Goal: Information Seeking & Learning: Learn about a topic

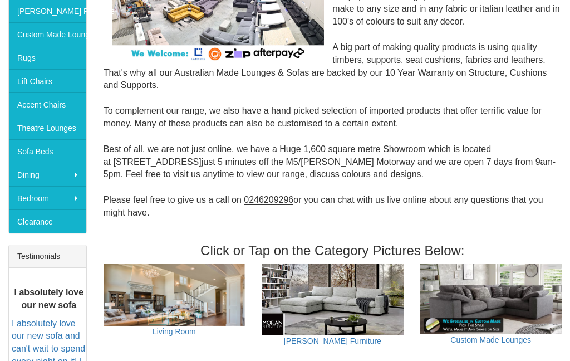
scroll to position [221, 0]
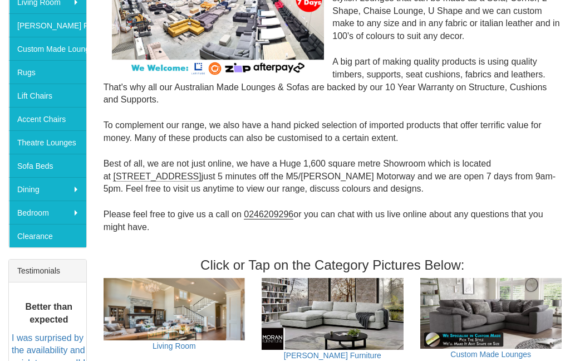
click at [25, 164] on link "Sofa Beds" at bounding box center [47, 165] width 77 height 23
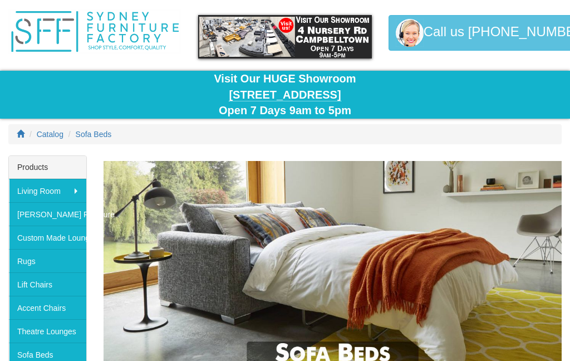
scroll to position [33, 0]
click at [22, 310] on link "Accent Chairs" at bounding box center [47, 306] width 77 height 23
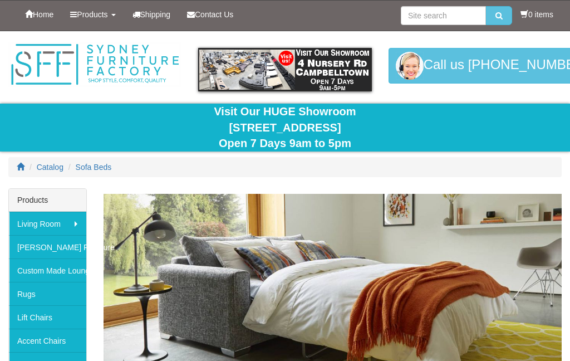
scroll to position [77, 0]
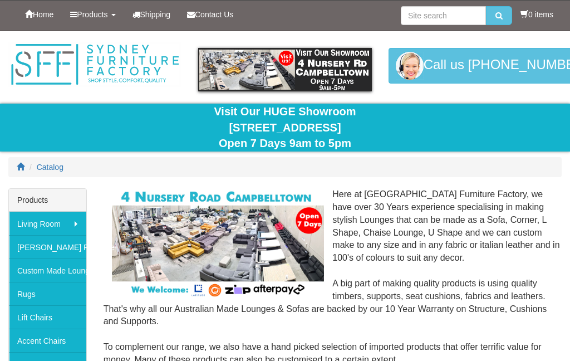
scroll to position [266, 0]
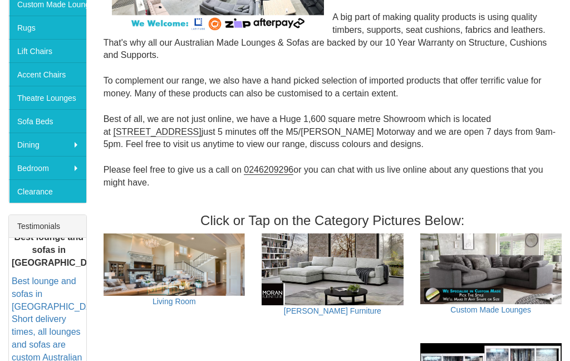
click at [51, 68] on link "Accent Chairs" at bounding box center [47, 73] width 77 height 23
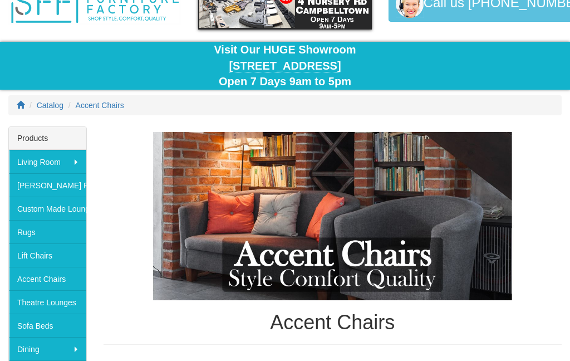
scroll to position [62, 0]
click at [13, 185] on link "[PERSON_NAME] Furniture" at bounding box center [47, 184] width 77 height 23
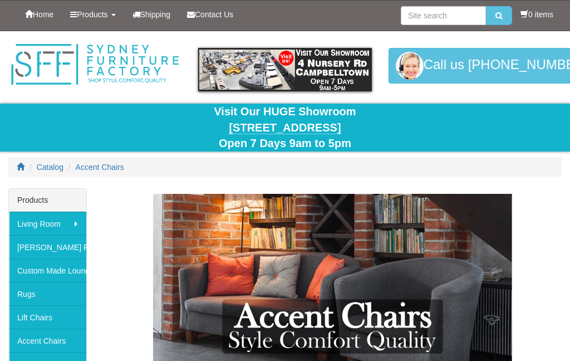
click at [29, 12] on icon at bounding box center [29, 14] width 8 height 8
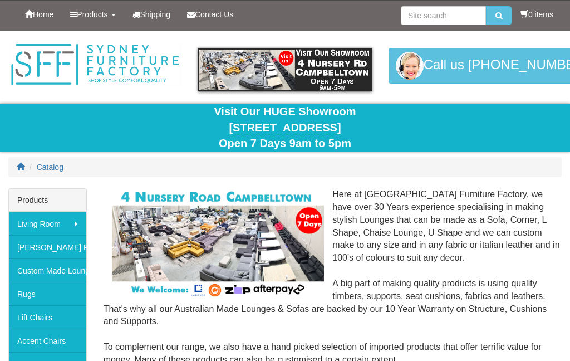
click at [85, 16] on span "Products" at bounding box center [92, 14] width 31 height 9
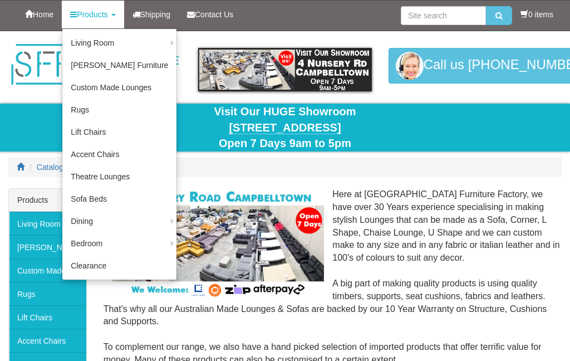
click at [79, 86] on link "Custom Made Lounges" at bounding box center [119, 87] width 114 height 22
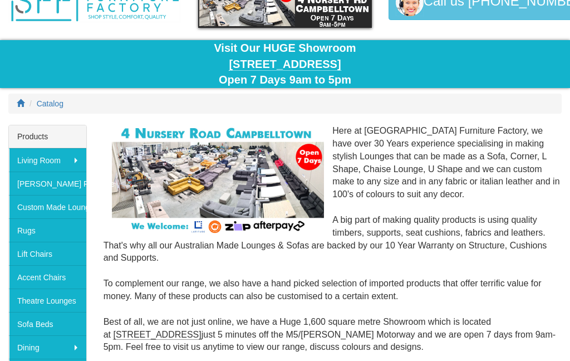
scroll to position [63, 0]
click at [19, 254] on link "Lift Chairs" at bounding box center [47, 252] width 77 height 23
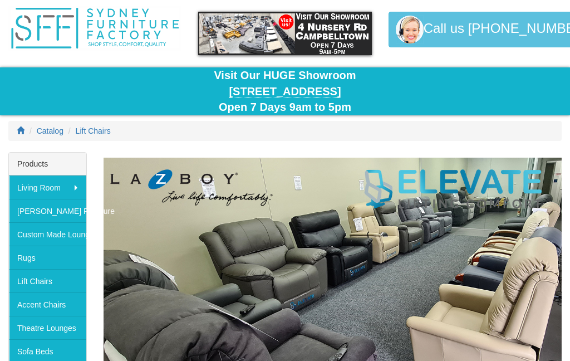
scroll to position [41, 0]
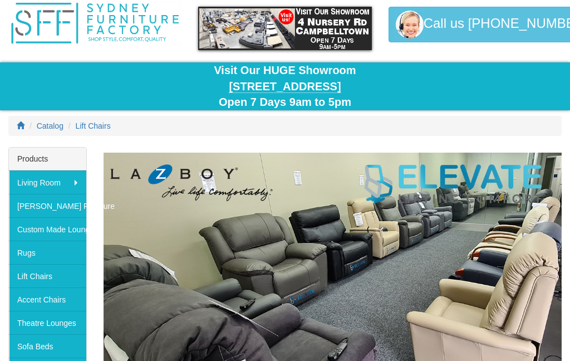
click at [26, 300] on link "Accent Chairs" at bounding box center [47, 298] width 77 height 23
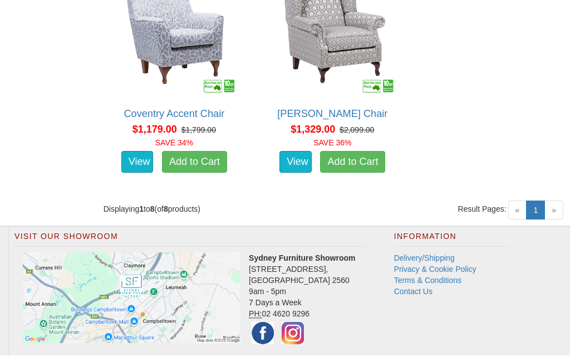
scroll to position [1127, 0]
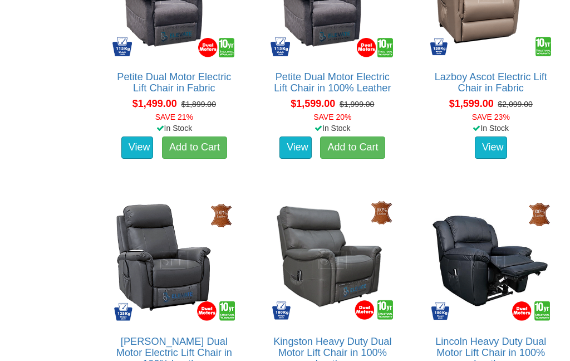
scroll to position [1047, 0]
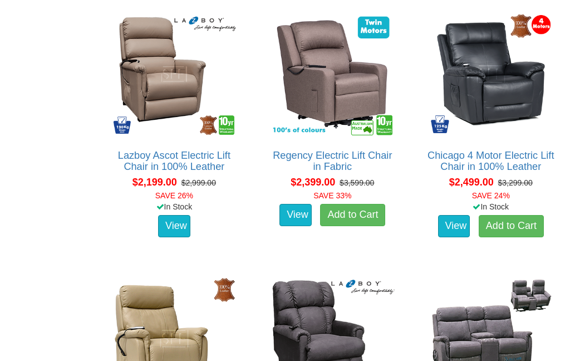
scroll to position [1748, 0]
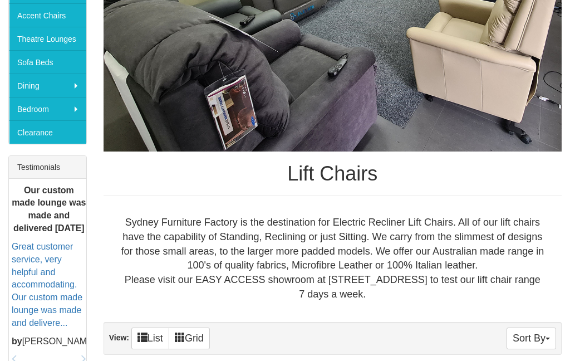
scroll to position [317, 0]
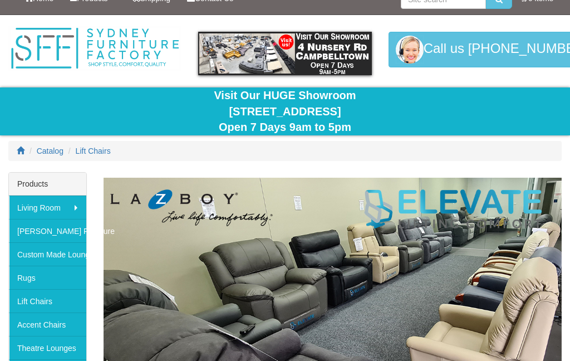
scroll to position [24, 0]
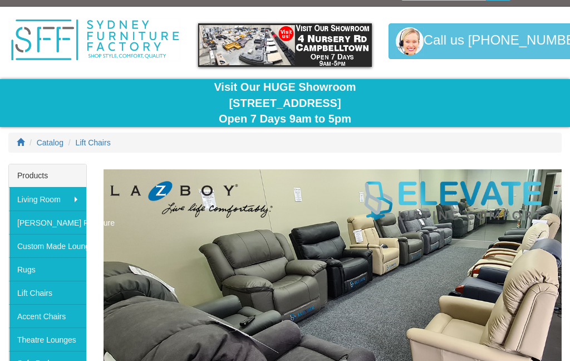
click at [30, 168] on div "Products" at bounding box center [47, 176] width 77 height 23
click at [9, 360] on link "Sofa Beds" at bounding box center [47, 362] width 77 height 23
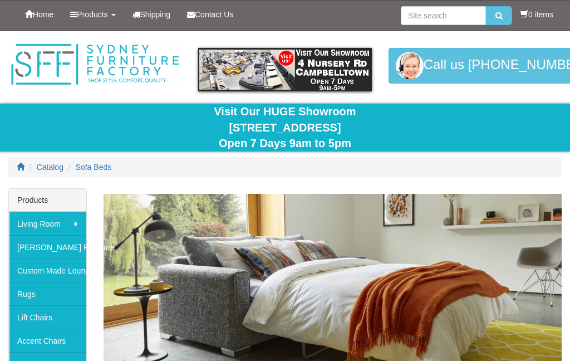
click at [3, 130] on div "Visit Our HUGE Showroom 4 Nursery Rd Campbelltown Open 7 Days 9am to 5pm" at bounding box center [285, 127] width 570 height 48
click at [17, 282] on link "Rugs" at bounding box center [47, 293] width 77 height 23
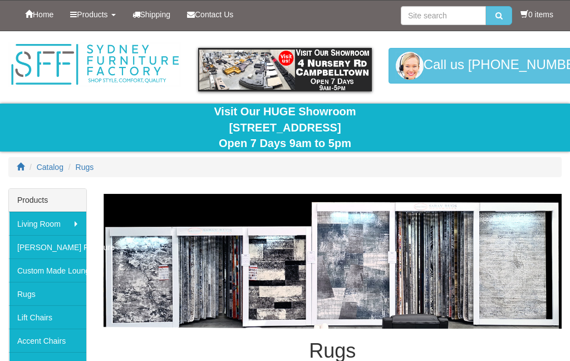
click at [18, 275] on link "Custom Made Lounges" at bounding box center [47, 269] width 77 height 23
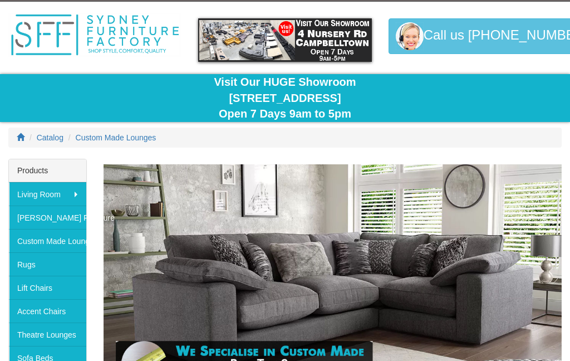
scroll to position [29, 0]
click at [9, 360] on link "Sofa Beds" at bounding box center [47, 357] width 77 height 23
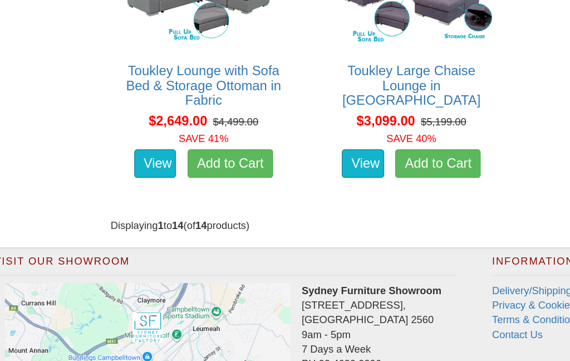
scroll to position [1517, 0]
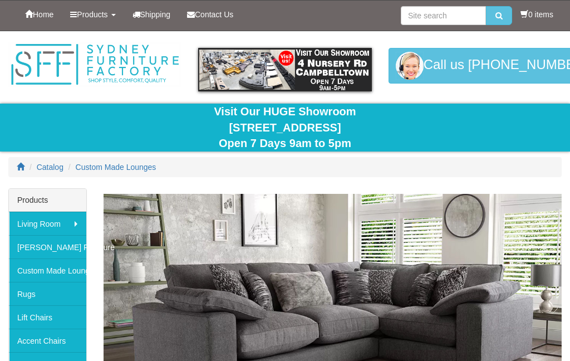
scroll to position [74, 0]
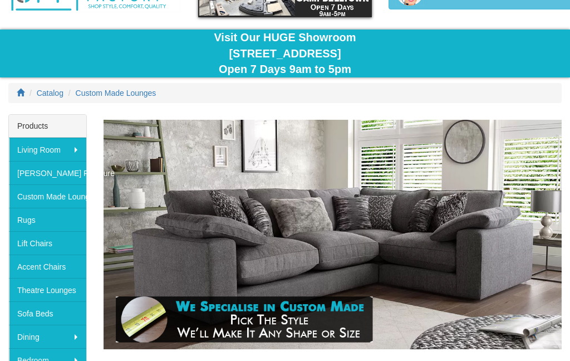
click at [462, 159] on img at bounding box center [332, 234] width 458 height 229
click at [167, 343] on img at bounding box center [332, 234] width 458 height 229
click at [294, 347] on img at bounding box center [332, 234] width 458 height 229
